Goal: Task Accomplishment & Management: Use online tool/utility

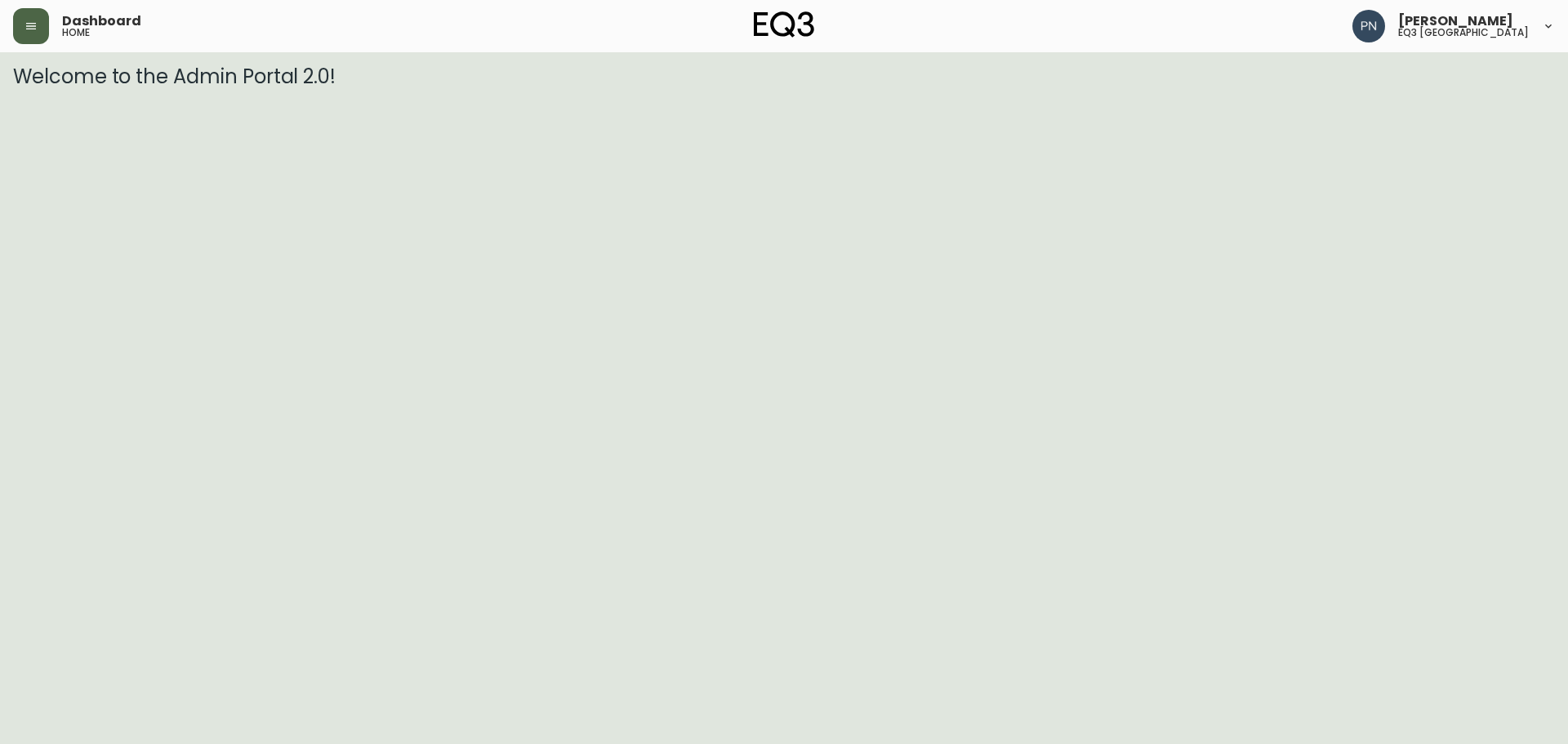
click at [32, 33] on button "button" at bounding box center [31, 26] width 36 height 36
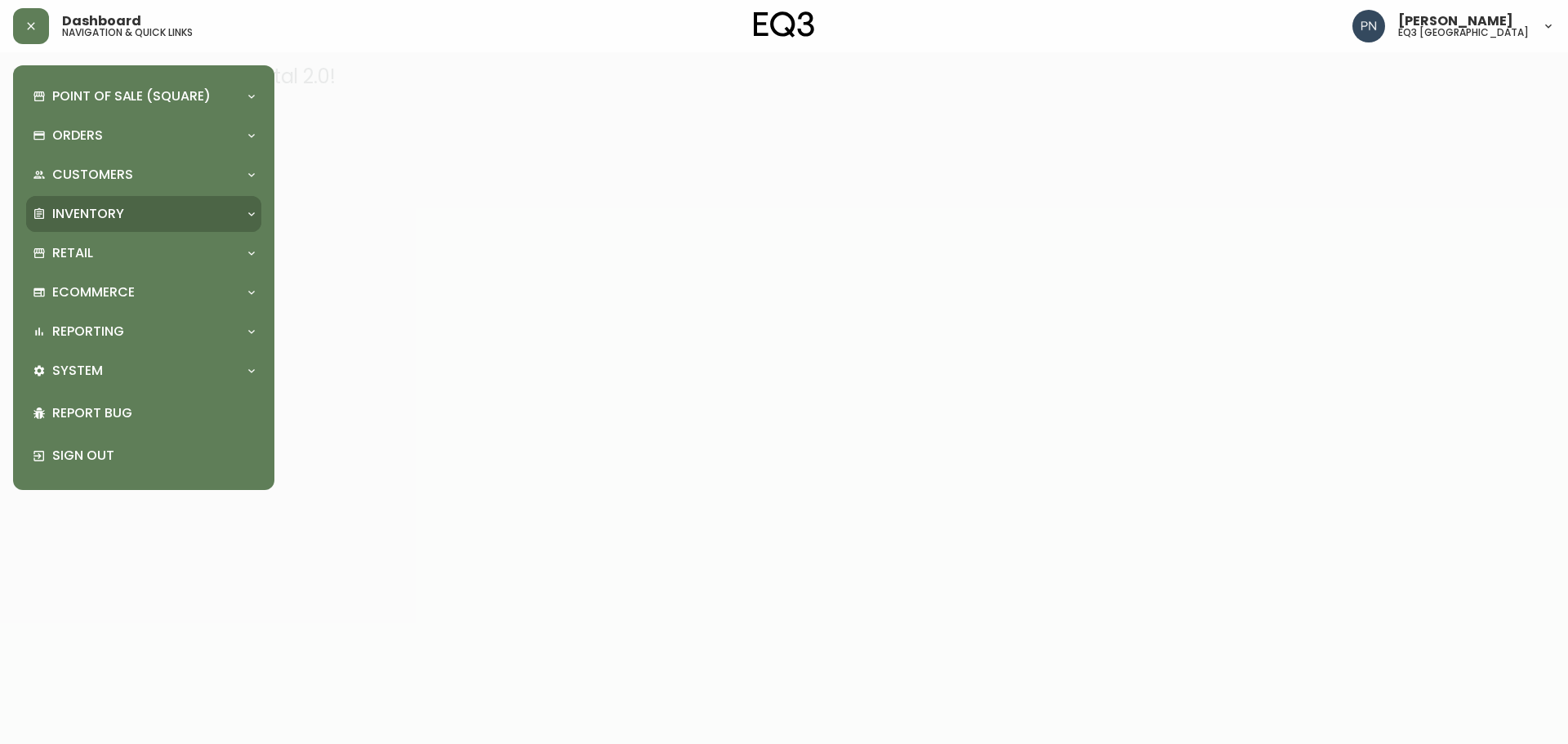
click at [193, 208] on div "Inventory" at bounding box center [136, 215] width 206 height 18
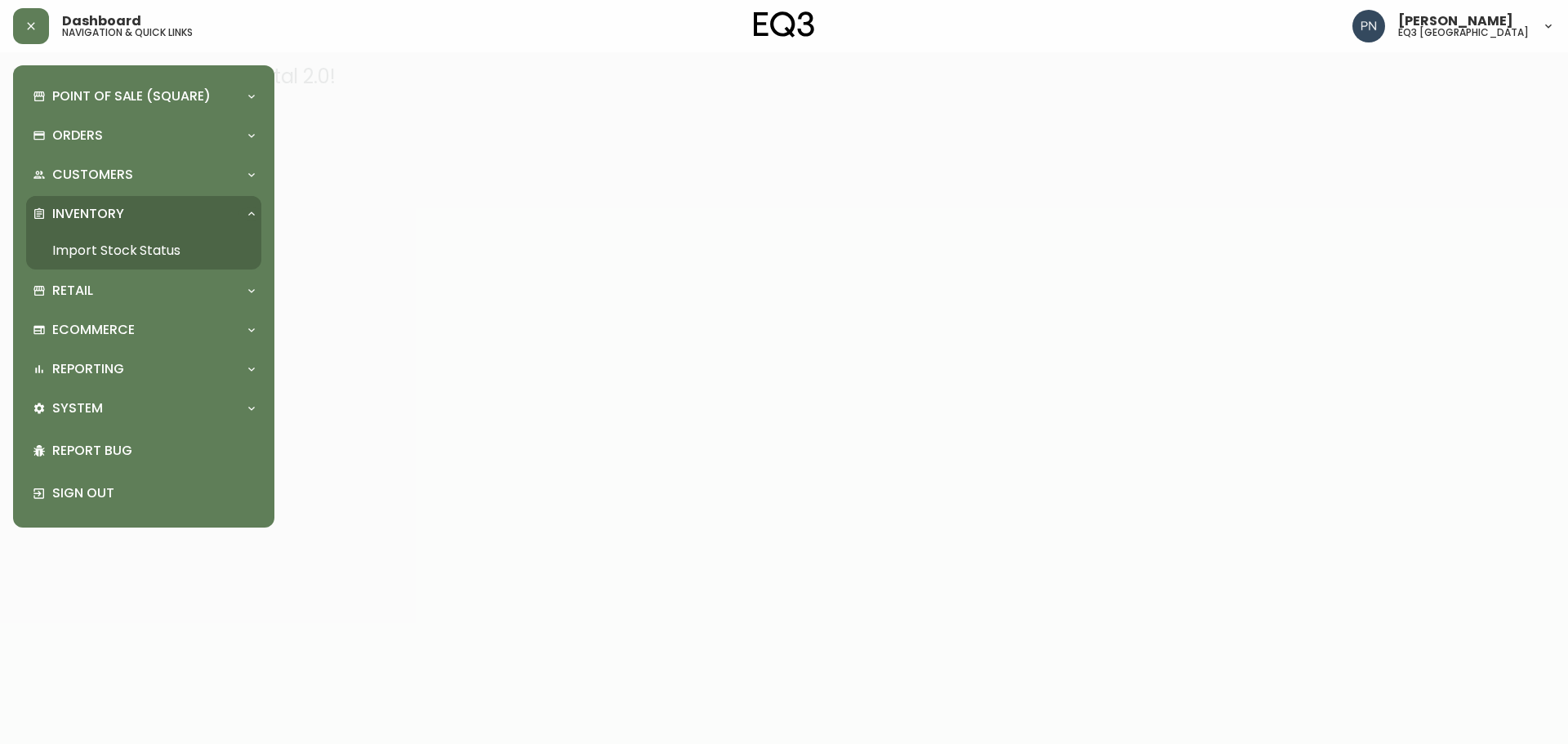
click at [172, 245] on link "Import Stock Status" at bounding box center [144, 251] width 235 height 38
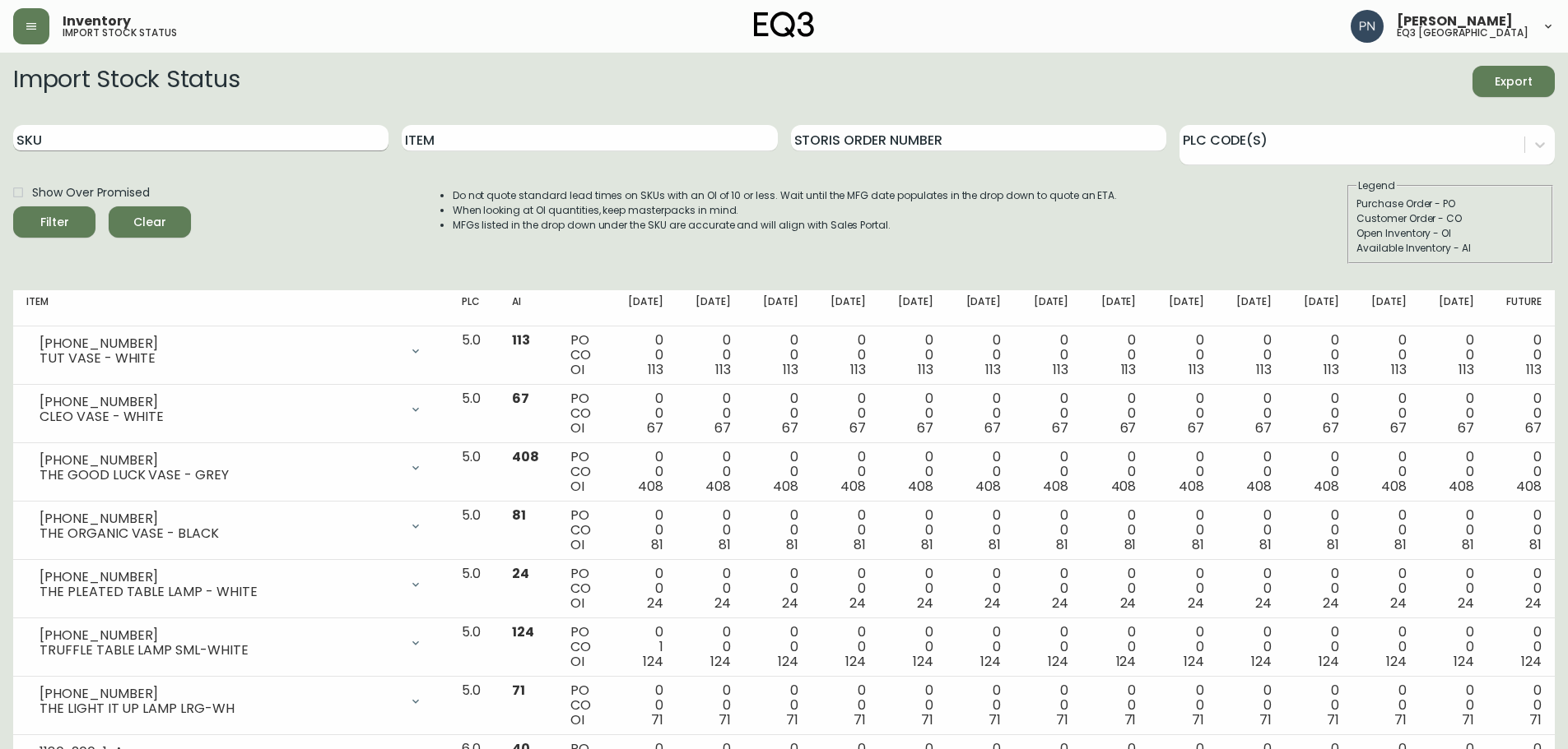
click at [109, 133] on input "SKU" at bounding box center [201, 138] width 376 height 26
paste input "[PHONE_NUMBER]"
type input "[PHONE_NUMBER]"
click at [25, 210] on button "Filter" at bounding box center [54, 222] width 82 height 31
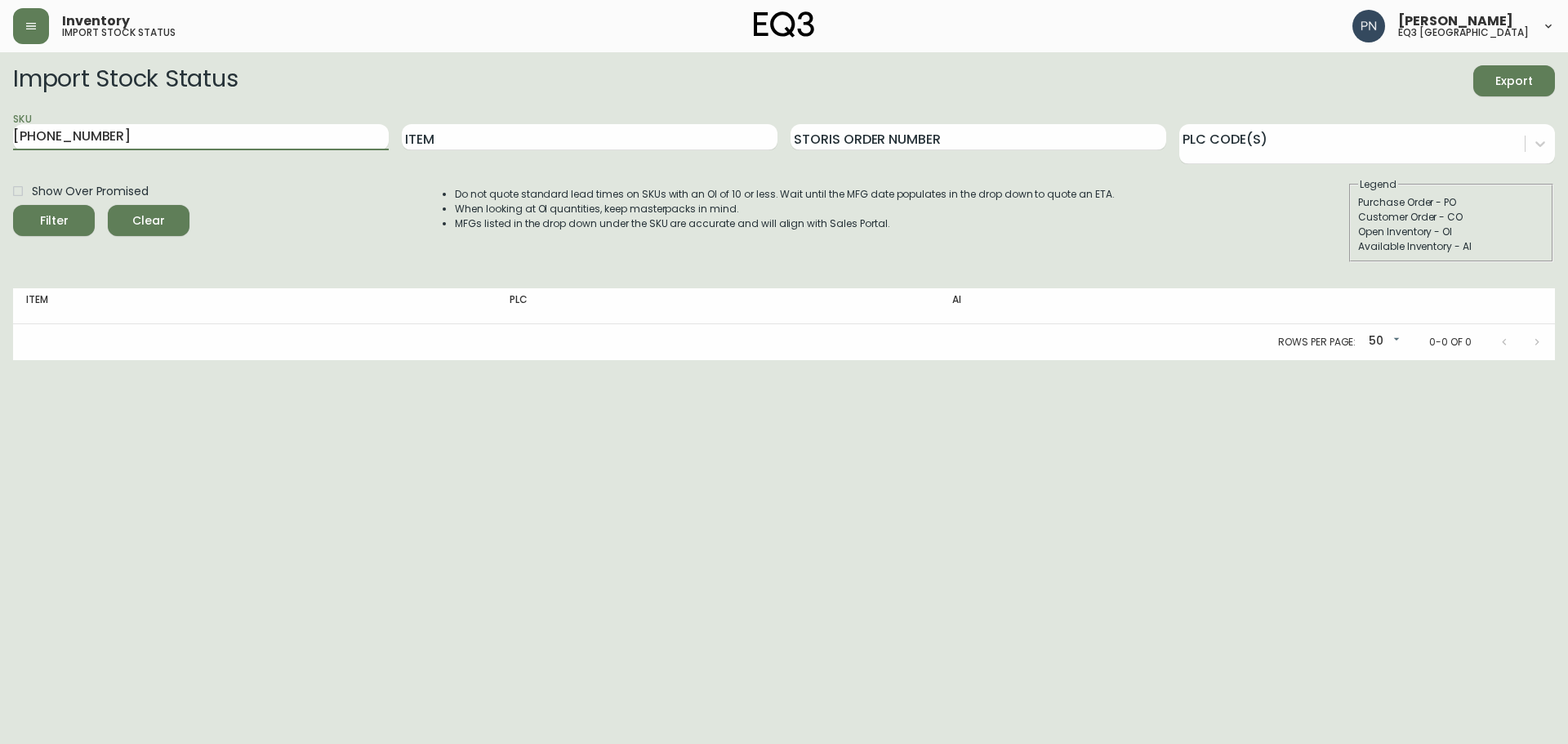
drag, startPoint x: 220, startPoint y: 130, endPoint x: 0, endPoint y: 131, distance: 220.0
click at [0, 131] on main "Import Stock Status Export SKU [PHONE_NUMBER] Item Storis Order Number PLC Code…" at bounding box center [784, 206] width 1568 height 308
paste input "[PHONE_NUMBER]"
type input "[PHONE_NUMBER]"
click at [63, 224] on div "Filter" at bounding box center [54, 221] width 29 height 21
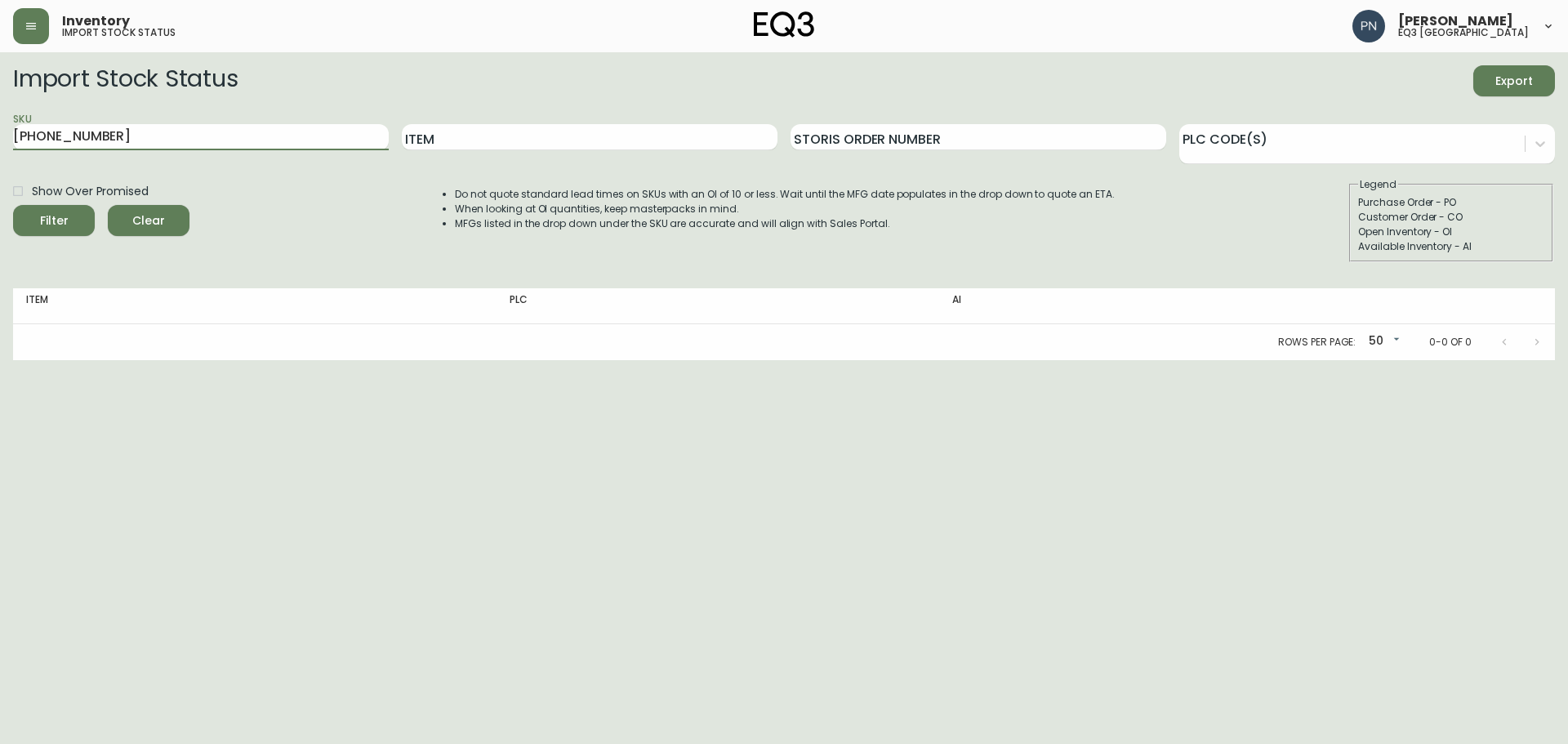
drag, startPoint x: 137, startPoint y: 140, endPoint x: 0, endPoint y: 103, distance: 141.9
click at [0, 103] on main "Import Stock Status Export SKU [PHONE_NUMBER] Item Storis Order Number PLC Code…" at bounding box center [784, 206] width 1568 height 308
click at [303, 139] on input "[PHONE_NUMBER]" at bounding box center [200, 137] width 375 height 26
drag, startPoint x: 303, startPoint y: 139, endPoint x: 0, endPoint y: 117, distance: 303.8
click at [0, 117] on main "Import Stock Status Export SKU [PHONE_NUMBER] Item Storis Order Number PLC Code…" at bounding box center [784, 206] width 1568 height 308
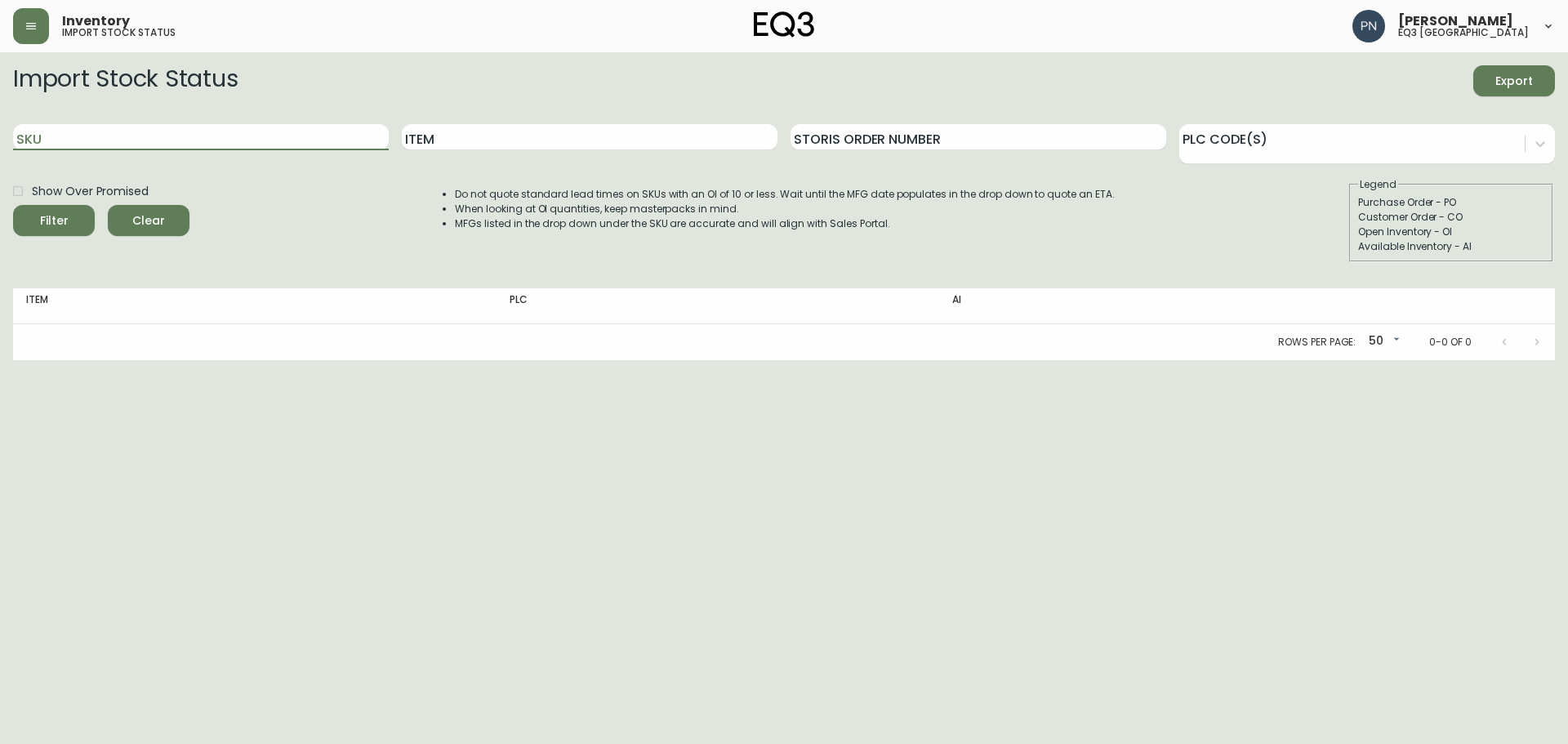
paste input "[PHONE_NUMBER]"
type input "[PHONE_NUMBER]"
click at [13, 205] on button "Filter" at bounding box center [53, 221] width 81 height 31
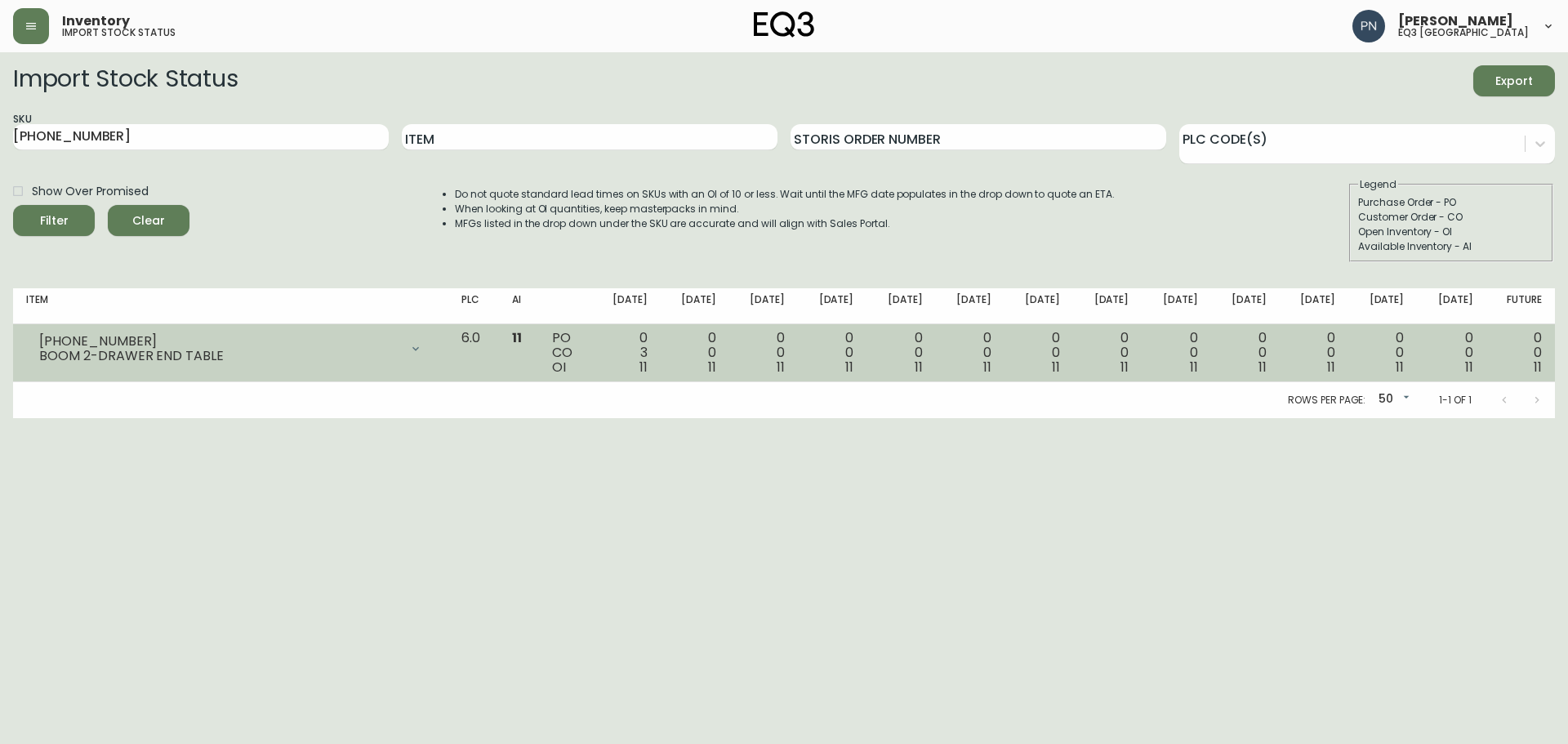
click at [339, 358] on div "BOOM 2-DRAWER END TABLE" at bounding box center [219, 357] width 360 height 14
